Goal: Obtain resource: Obtain resource

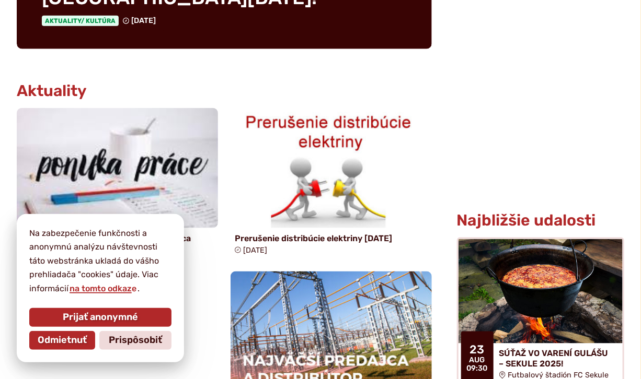
scroll to position [522, 0]
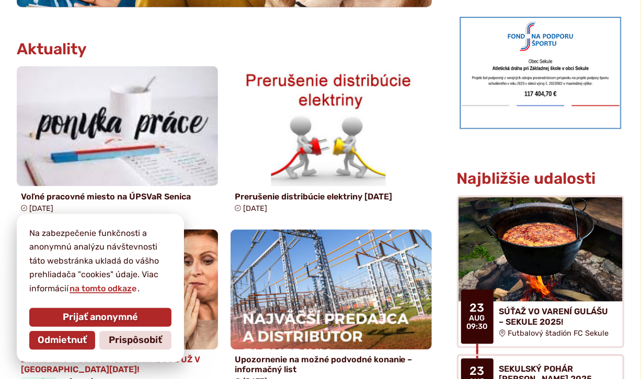
click at [74, 322] on span "Prijať anonymné" at bounding box center [100, 317] width 75 height 11
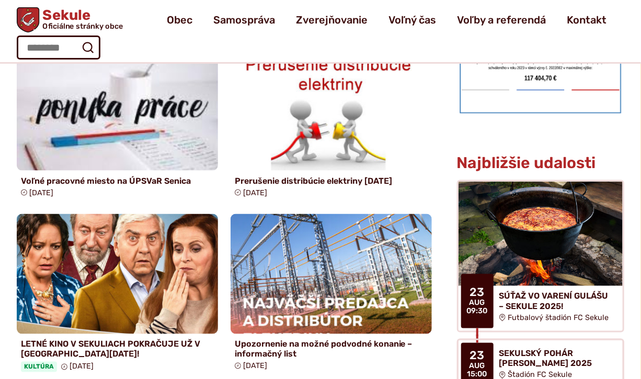
scroll to position [313, 0]
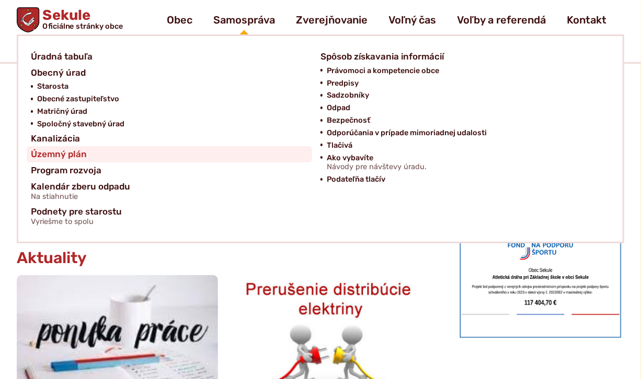
click at [67, 153] on span "Územný plán" at bounding box center [59, 154] width 56 height 16
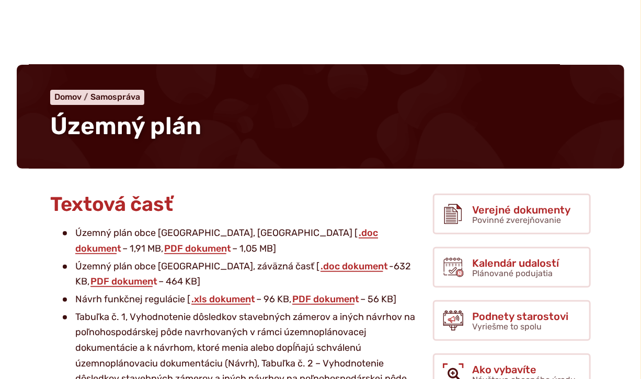
scroll to position [157, 0]
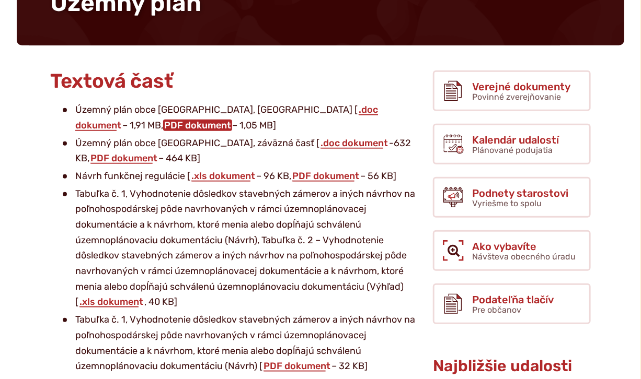
click at [163, 125] on link "PDF dokument" at bounding box center [197, 125] width 69 height 11
click at [158, 153] on link "PDF dokument" at bounding box center [123, 158] width 69 height 11
click at [333, 178] on link "PDF dokument" at bounding box center [325, 175] width 69 height 11
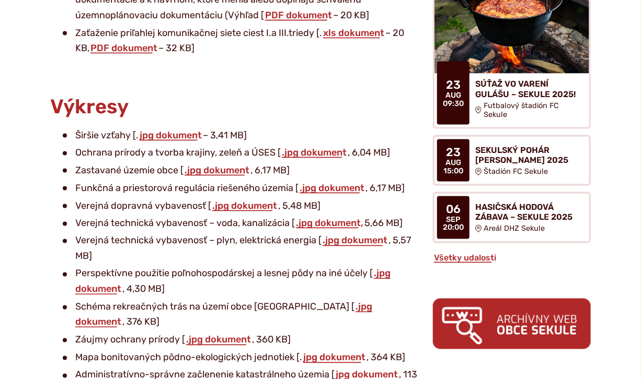
scroll to position [575, 0]
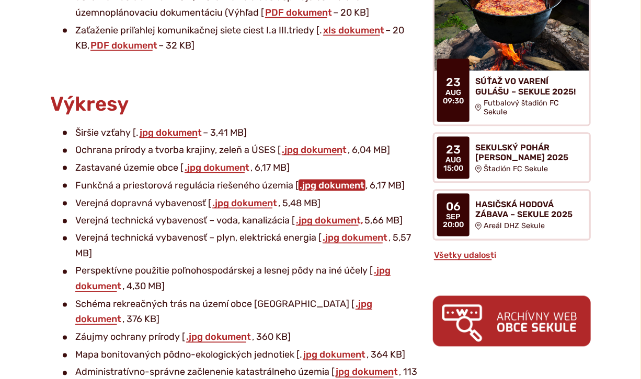
click at [338, 183] on link ".jpg dokument" at bounding box center [331, 185] width 67 height 11
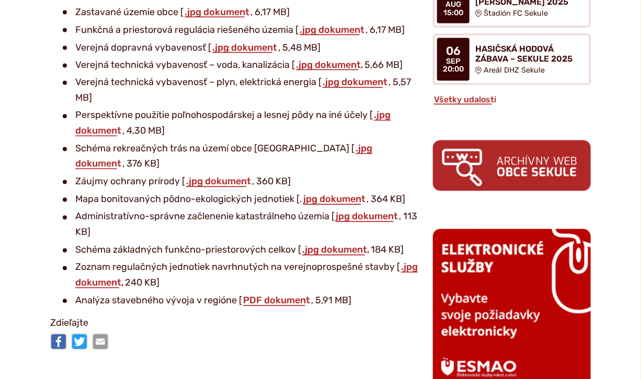
scroll to position [731, 0]
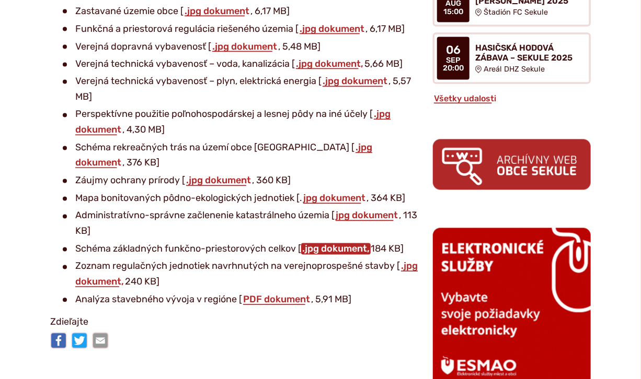
click at [341, 243] on link ".jpg dokument," at bounding box center [335, 248] width 69 height 11
click at [288, 294] on link "PDF dokument" at bounding box center [276, 299] width 69 height 11
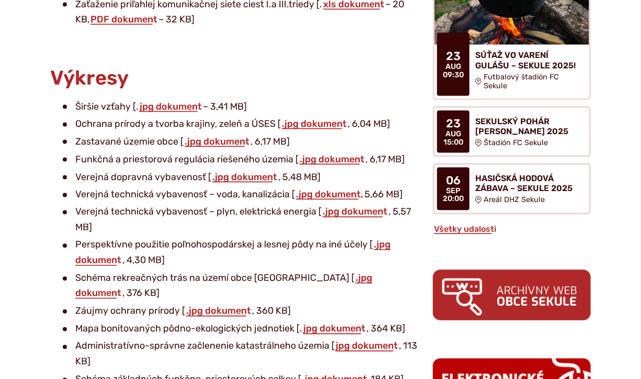
scroll to position [575, 0]
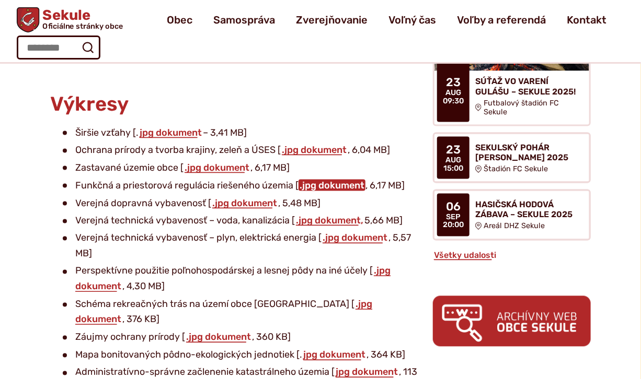
click at [331, 183] on link ".jpg dokument" at bounding box center [331, 185] width 67 height 11
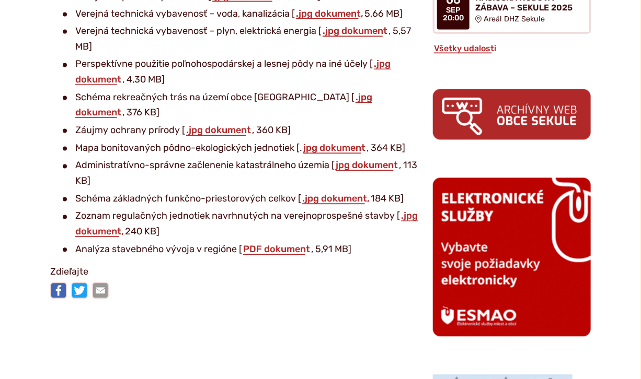
scroll to position [784, 0]
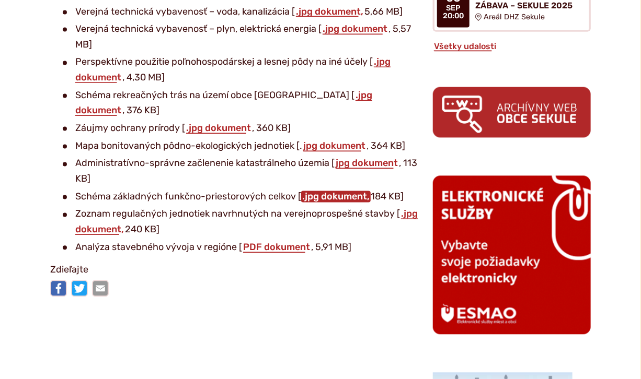
click at [337, 191] on link ".jpg dokument," at bounding box center [335, 196] width 69 height 11
